Goal: Task Accomplishment & Management: Use online tool/utility

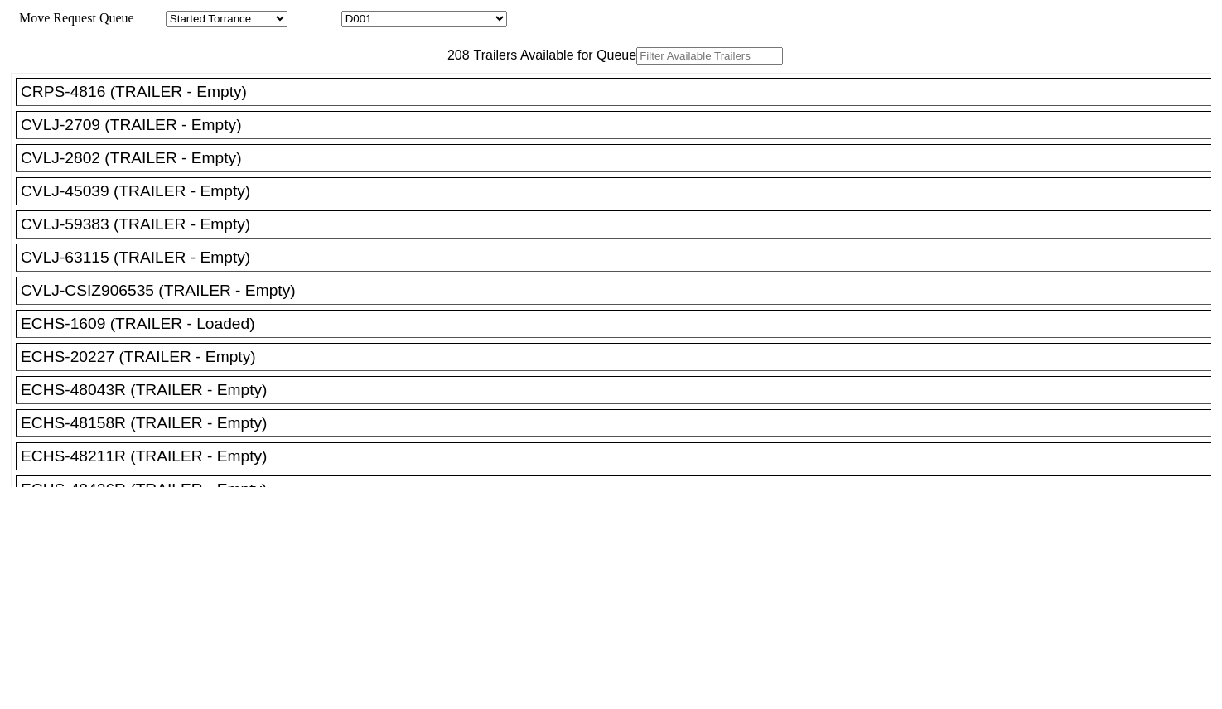
click at [636, 65] on input "text" at bounding box center [709, 55] width 147 height 17
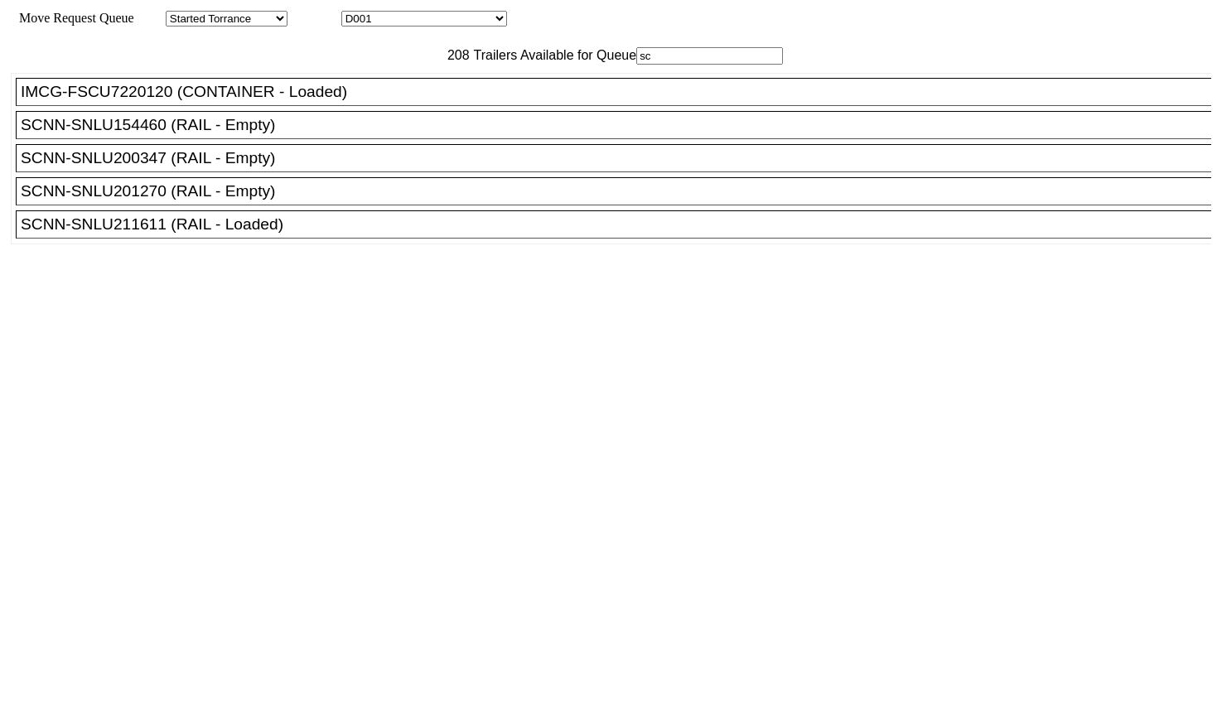
type input "sc"
click at [262, 200] on div "SCNN-SNLU201270 (RAIL - Empty)" at bounding box center [621, 191] width 1200 height 18
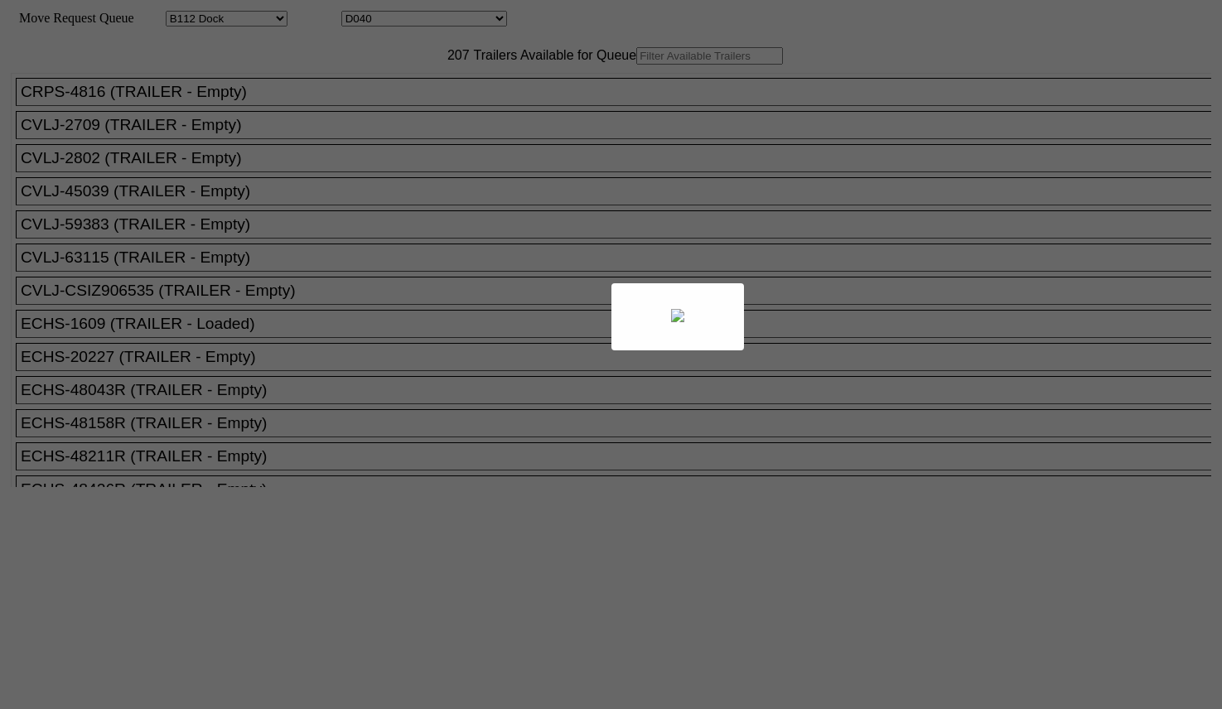
select select "121"
select select "3286"
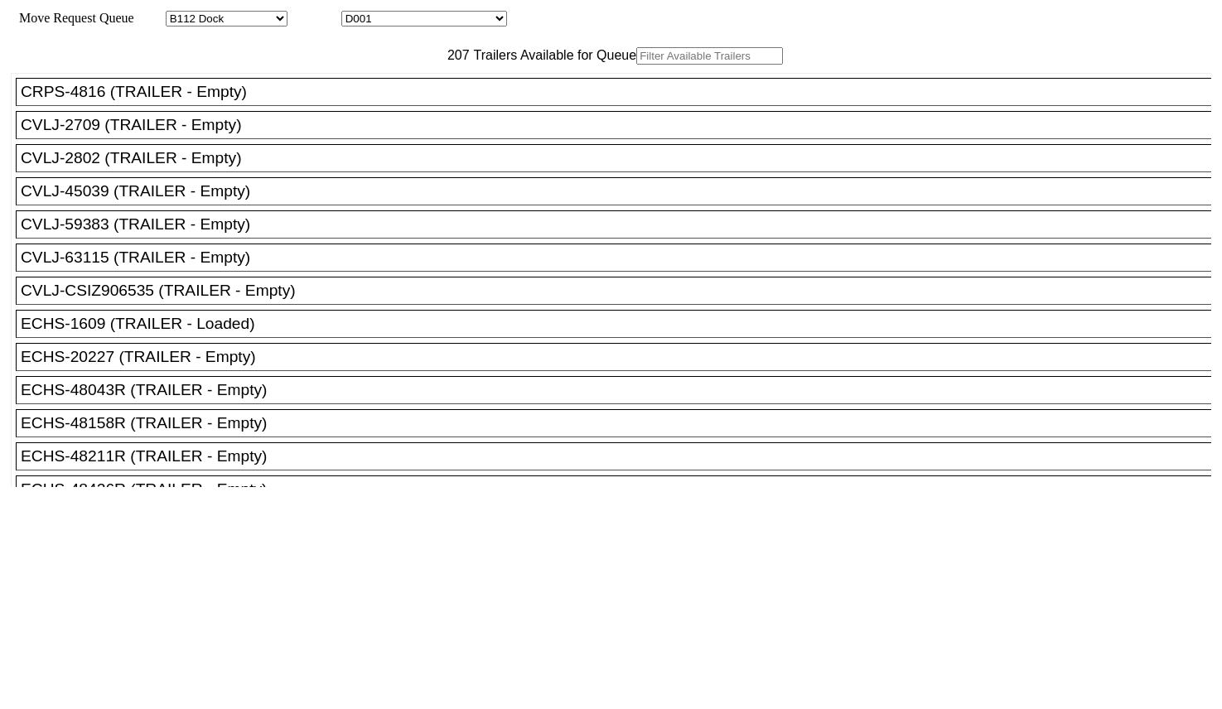
click at [636, 65] on input "text" at bounding box center [709, 55] width 147 height 17
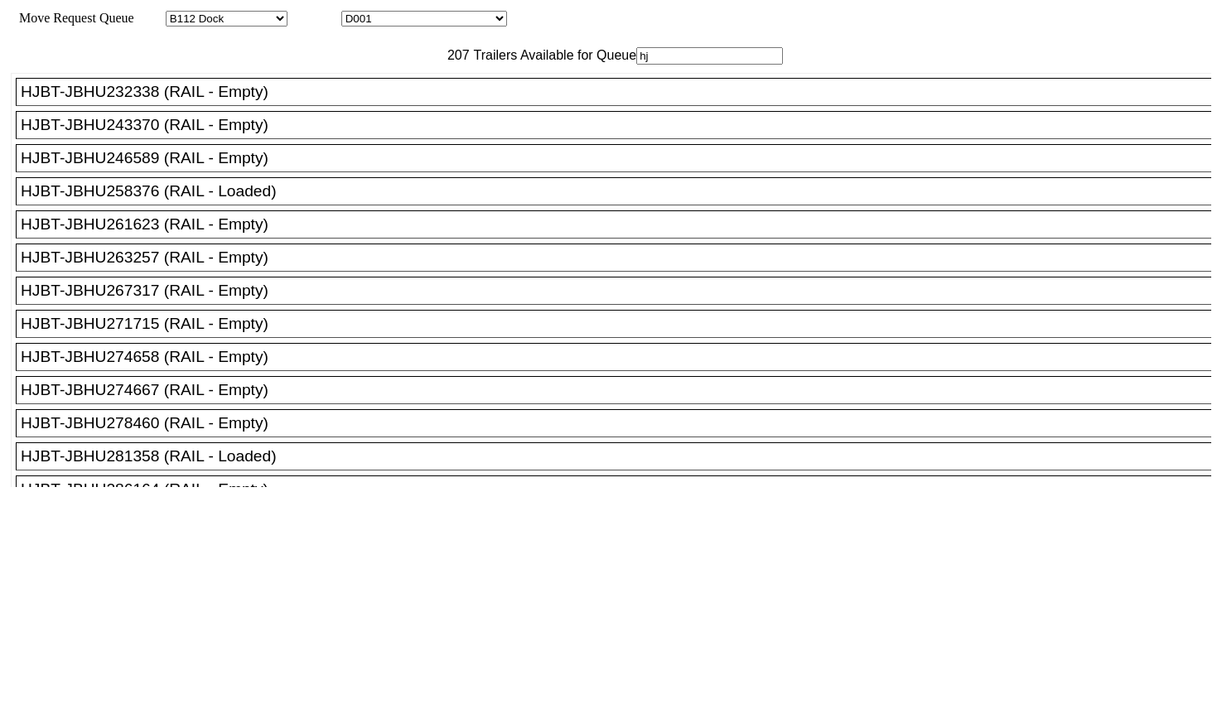
type input "hj"
click at [247, 333] on div "HJBT-JBHU271715 (RAIL - Empty)" at bounding box center [621, 324] width 1200 height 18
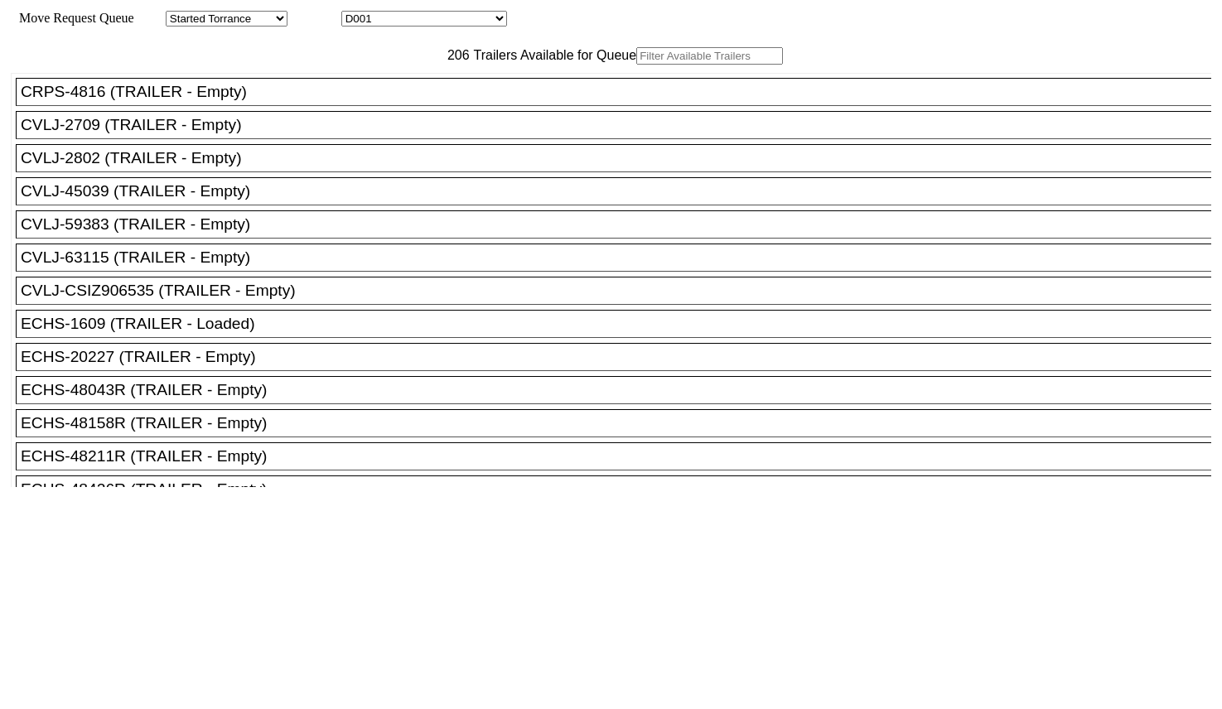
click at [636, 65] on input "text" at bounding box center [709, 55] width 147 height 17
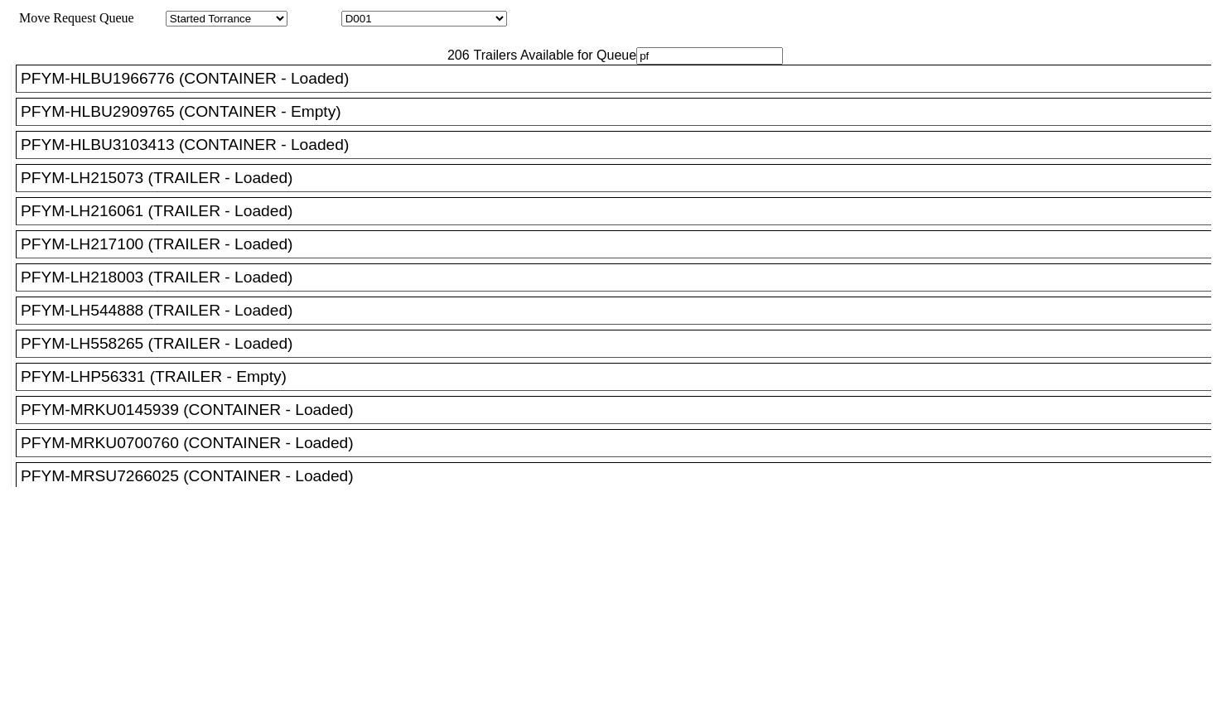
scroll to position [414, 0]
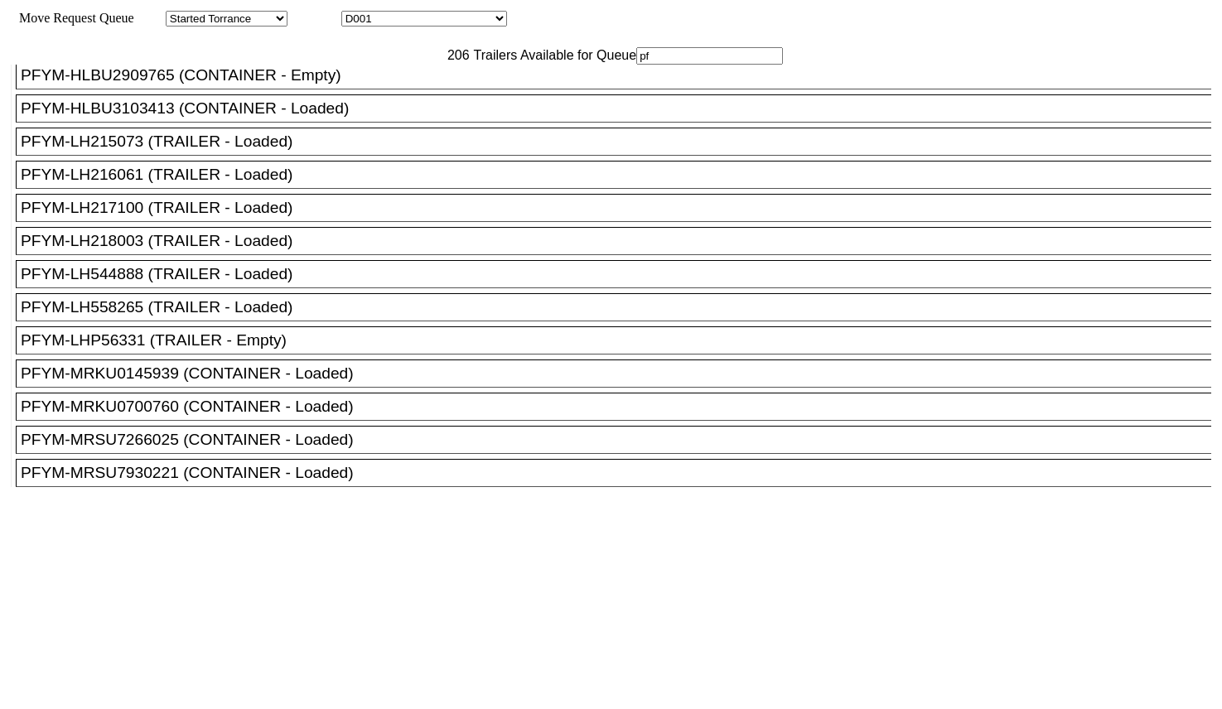
type input "pf"
click at [276, 350] on div "PFYM-LHP56331 (TRAILER - Empty)" at bounding box center [621, 340] width 1200 height 18
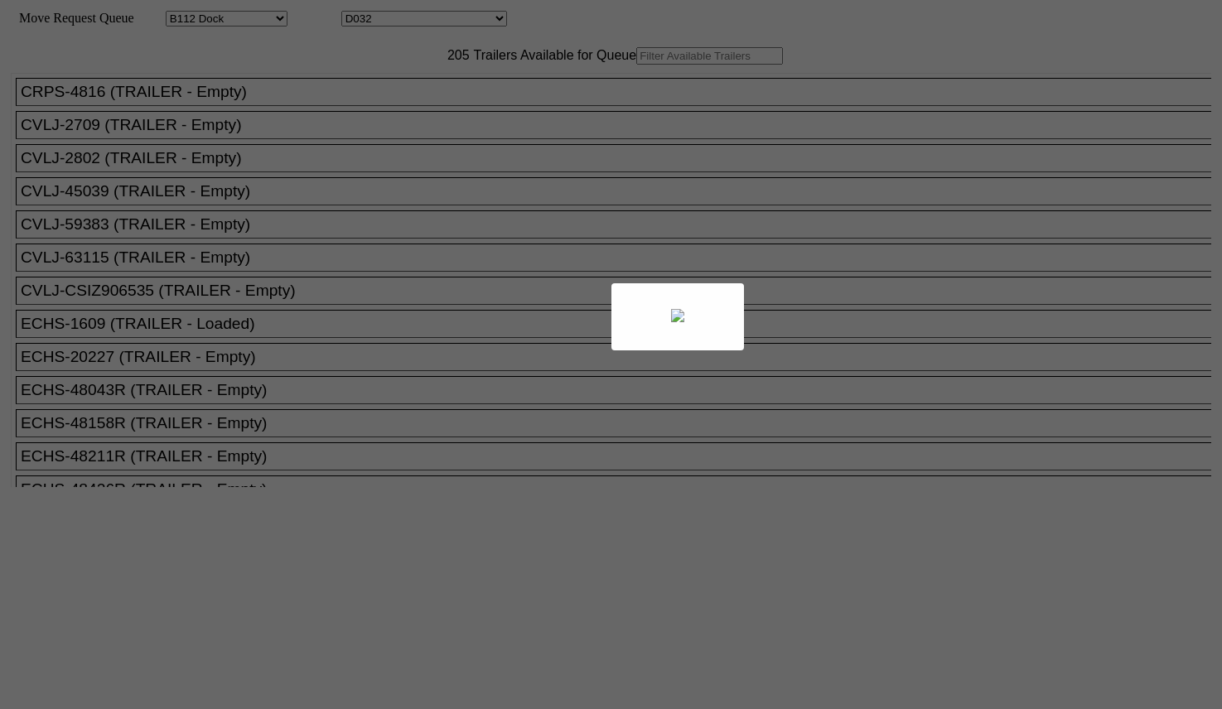
select select "121"
select select "3278"
click at [391, 95] on div at bounding box center [611, 354] width 1222 height 709
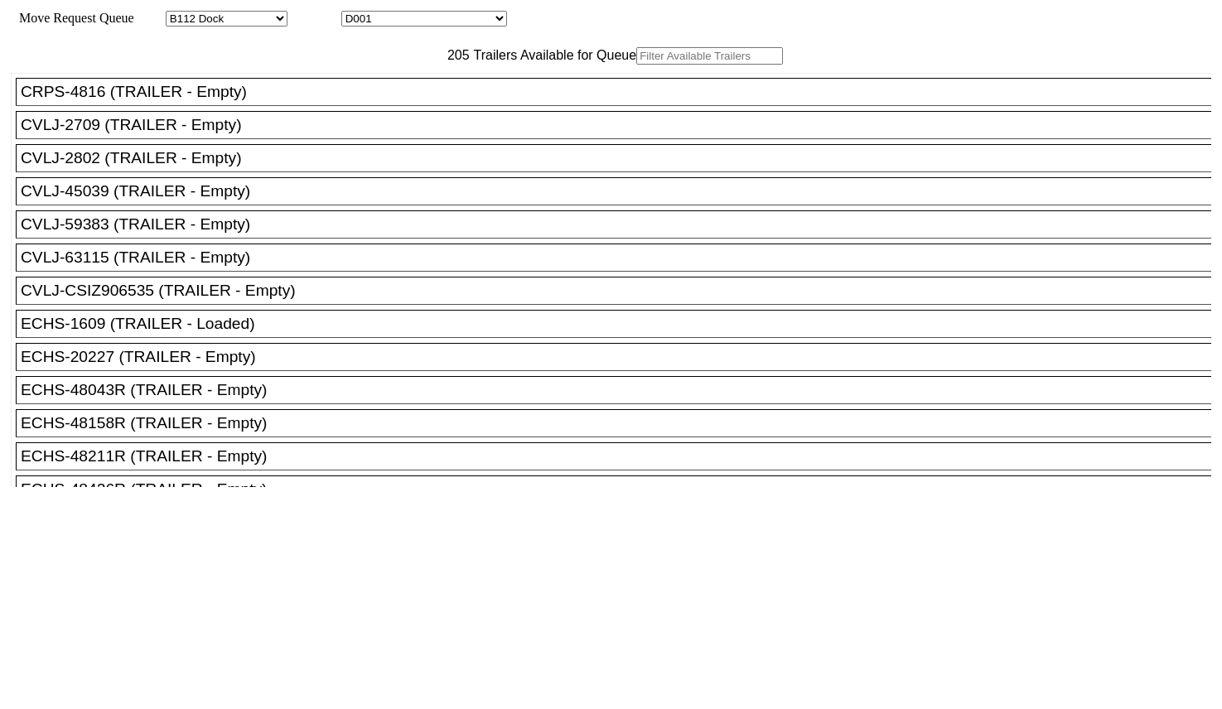
click at [636, 65] on input "text" at bounding box center [709, 55] width 147 height 17
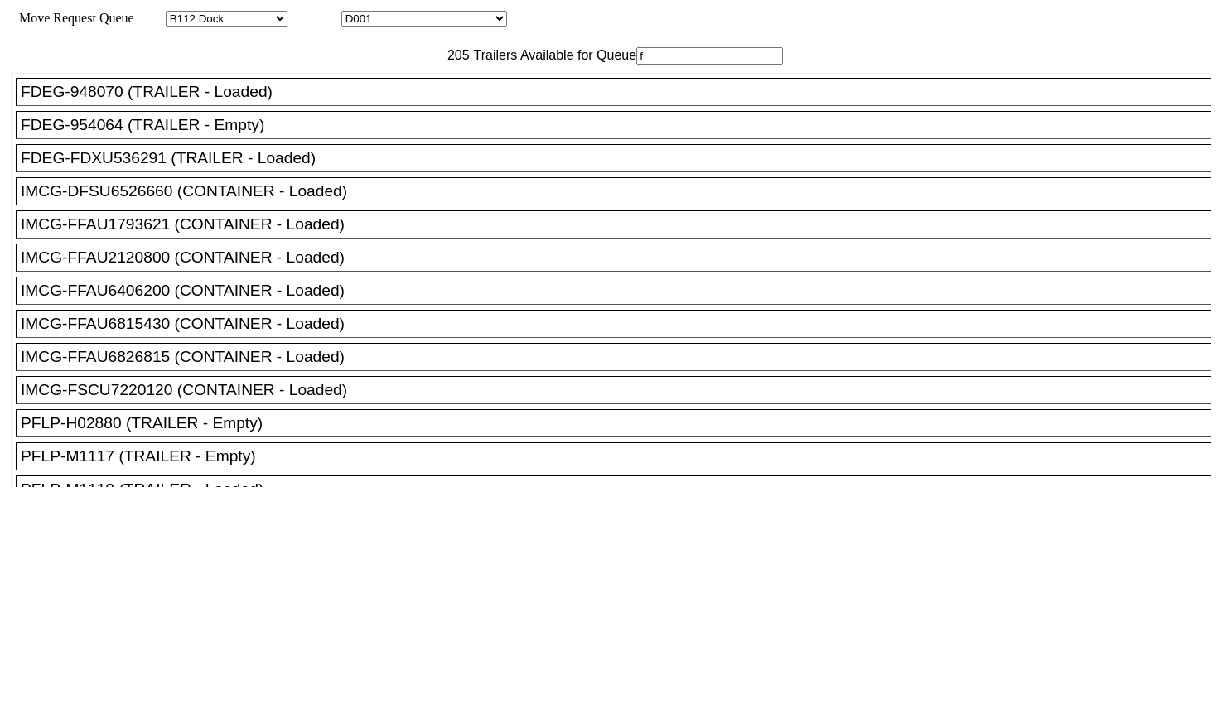
type input "f"
click at [308, 134] on div "FDEG-954064 (TRAILER - Empty)" at bounding box center [621, 125] width 1200 height 18
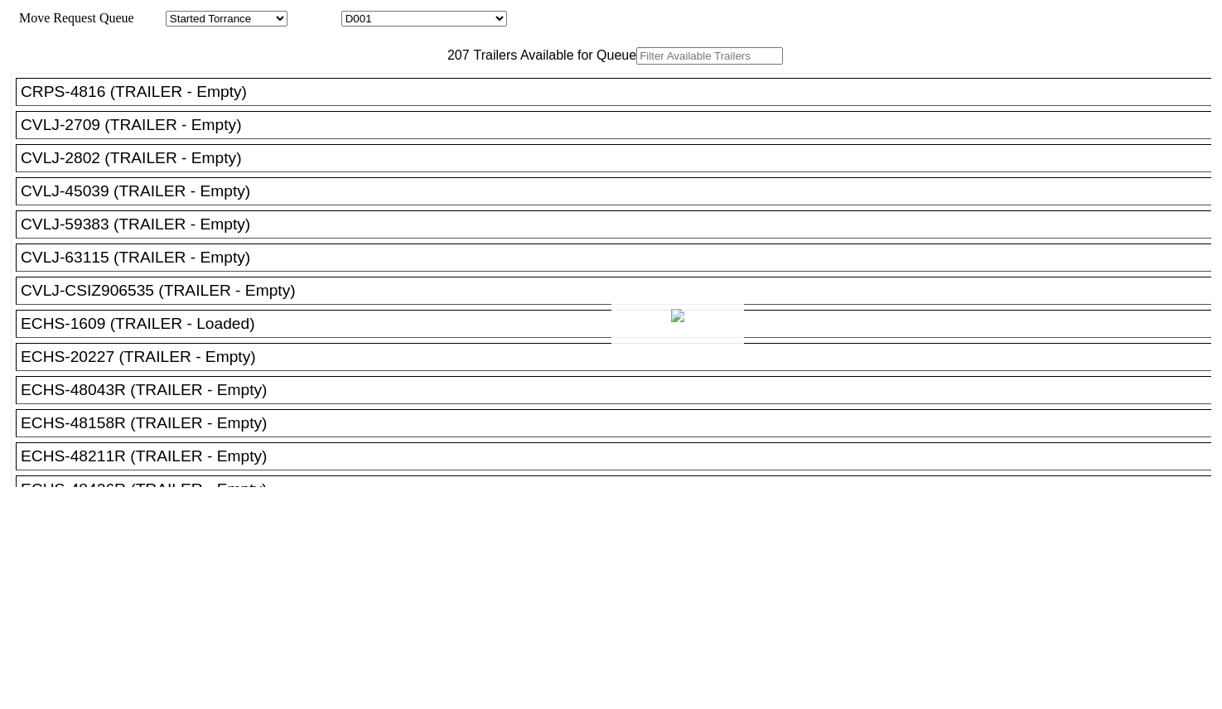
click at [355, 85] on div at bounding box center [611, 354] width 1222 height 709
click at [636, 65] on input "text" at bounding box center [709, 55] width 147 height 17
type input "f"
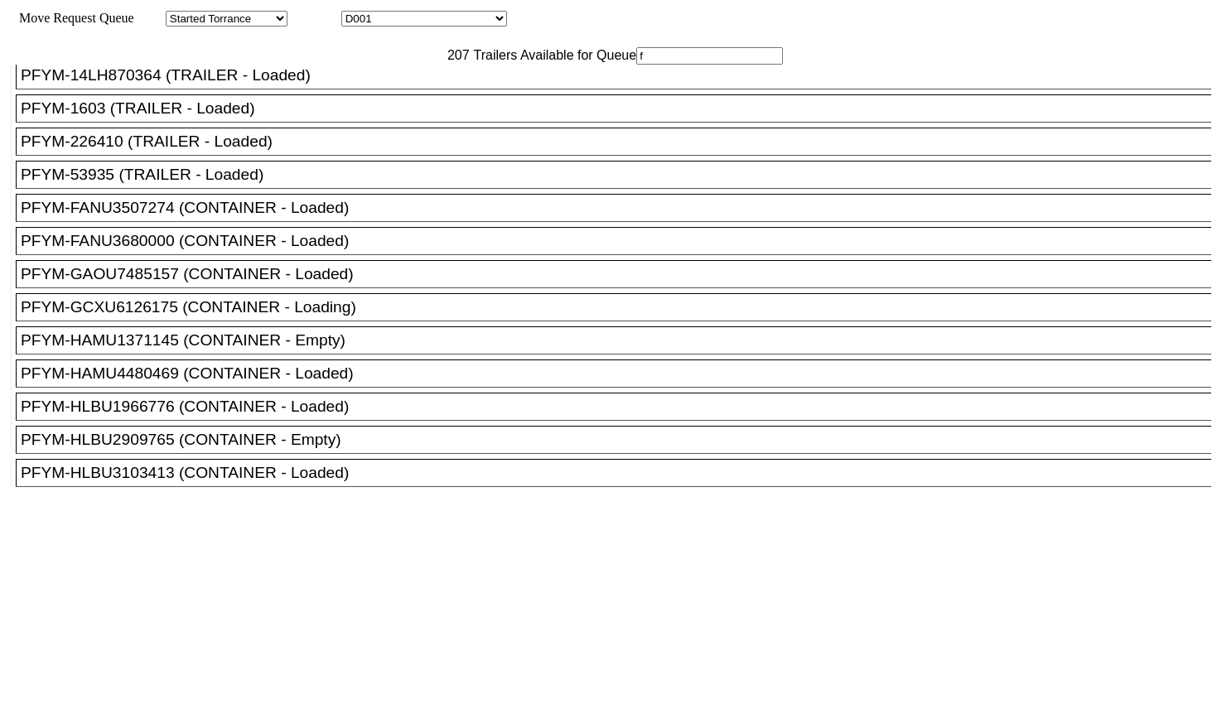
scroll to position [621, 0]
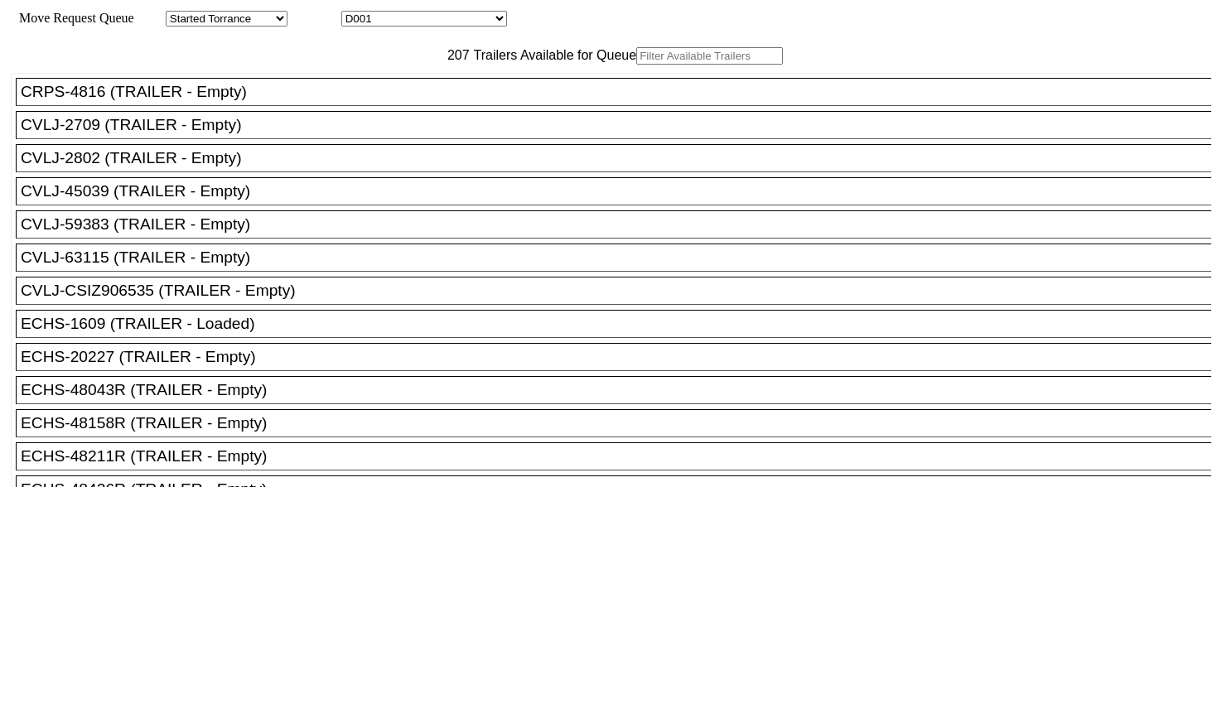
click at [636, 65] on input "text" at bounding box center [709, 55] width 147 height 17
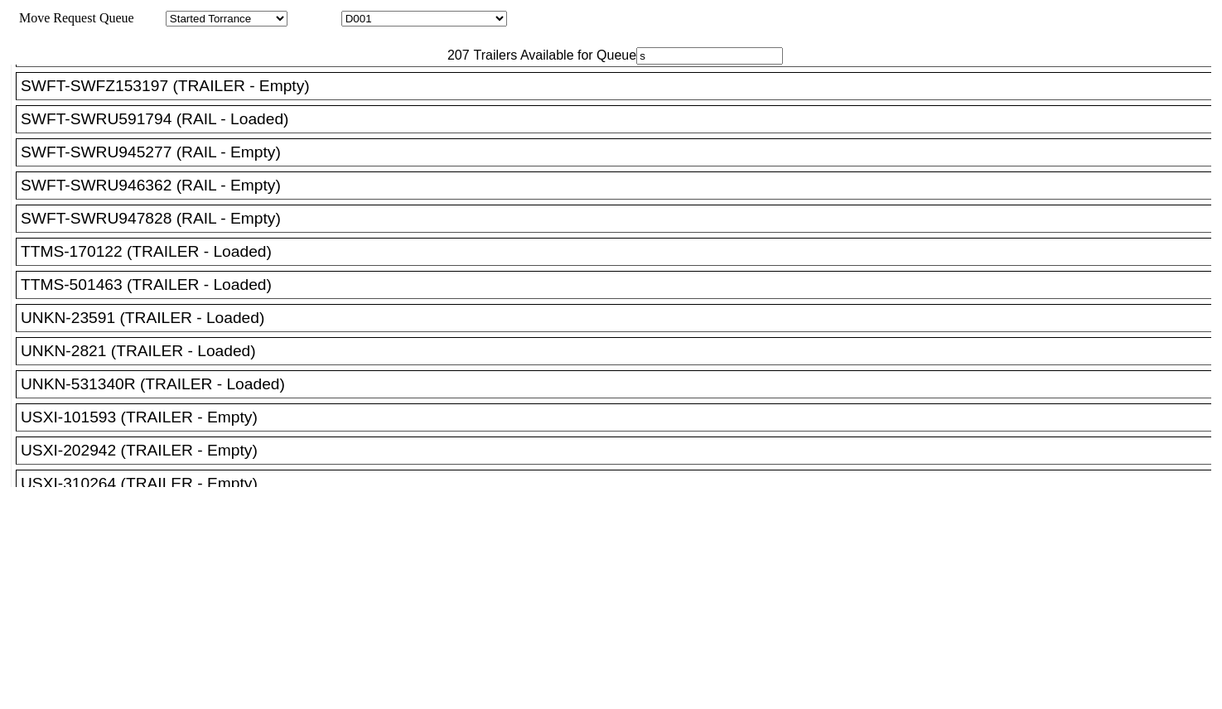
scroll to position [6524, 0]
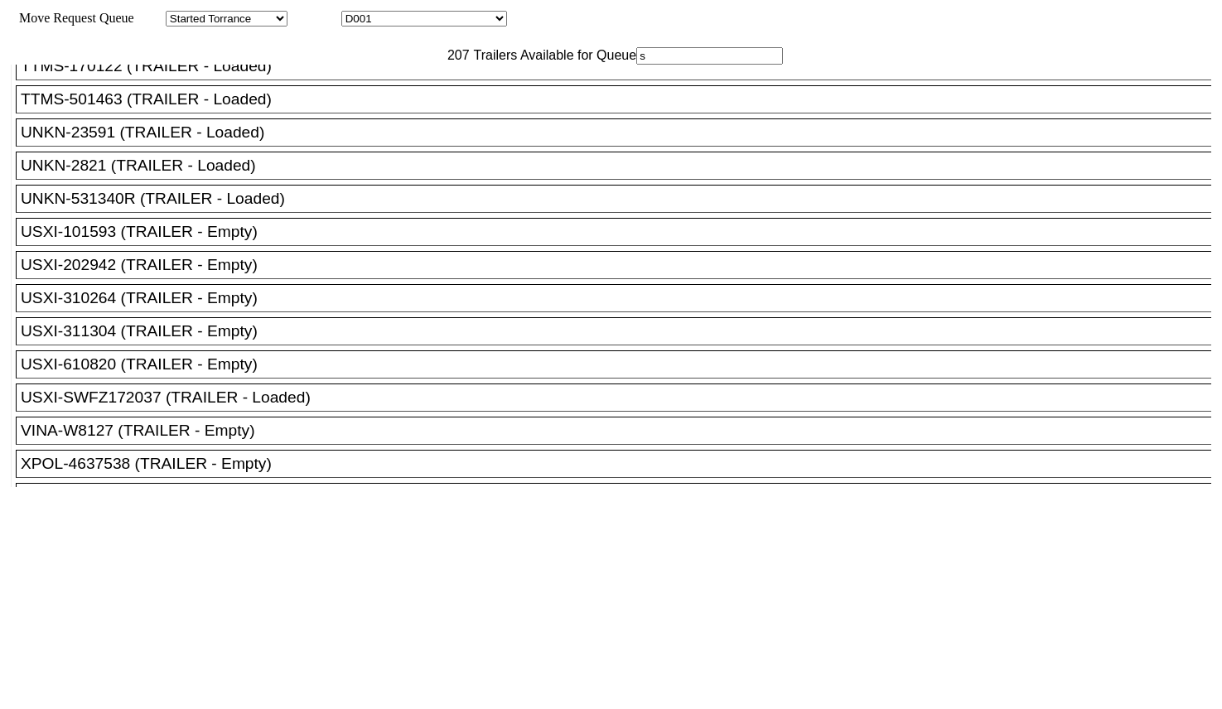
type input "s"
